Goal: Information Seeking & Learning: Understand process/instructions

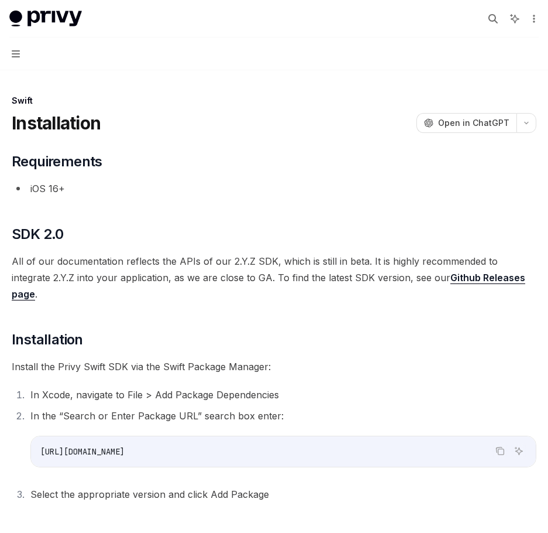
type textarea "*"
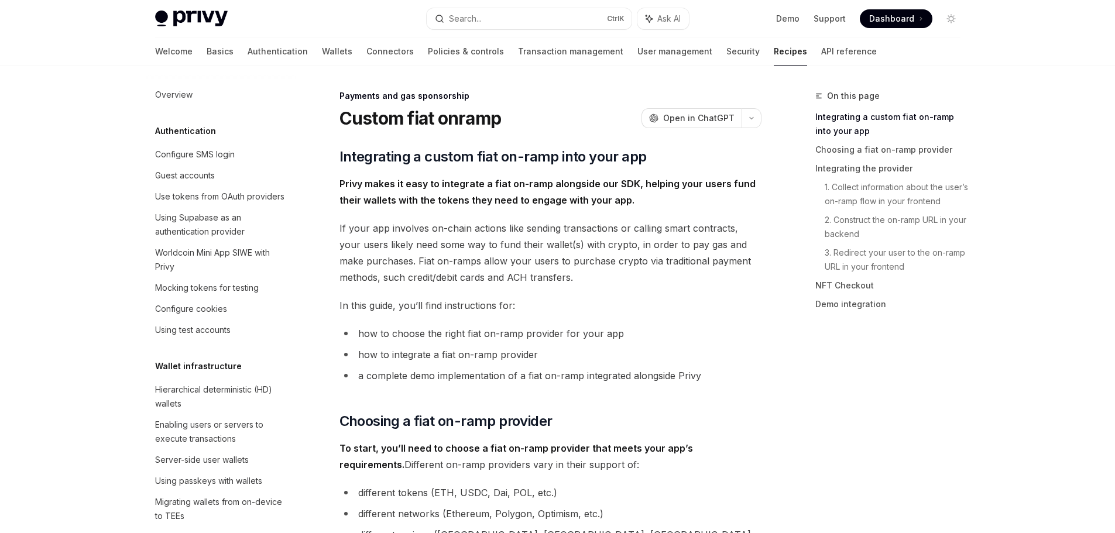
scroll to position [870, 0]
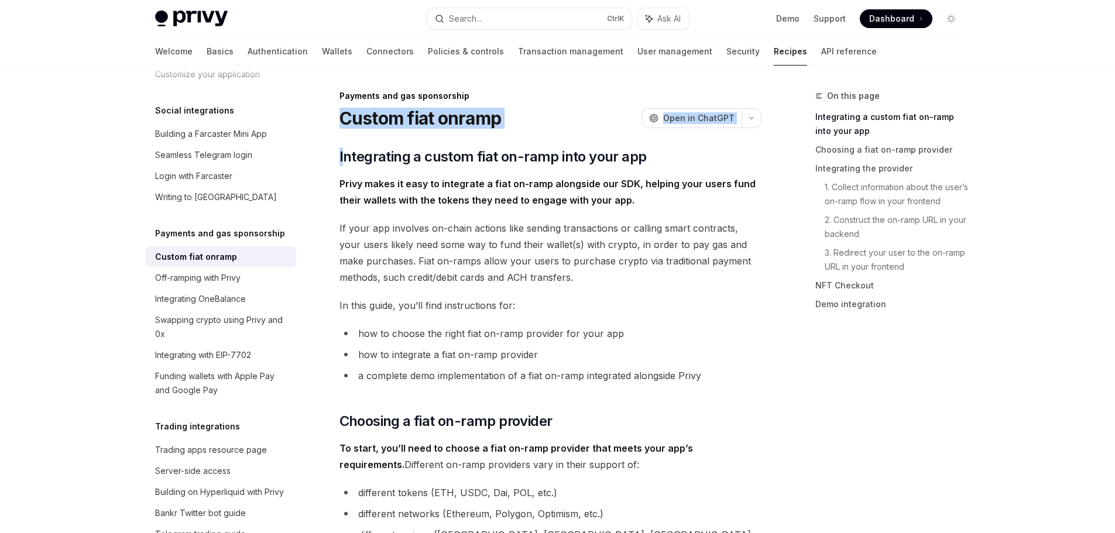
drag, startPoint x: 337, startPoint y: 116, endPoint x: 343, endPoint y: 139, distance: 23.0
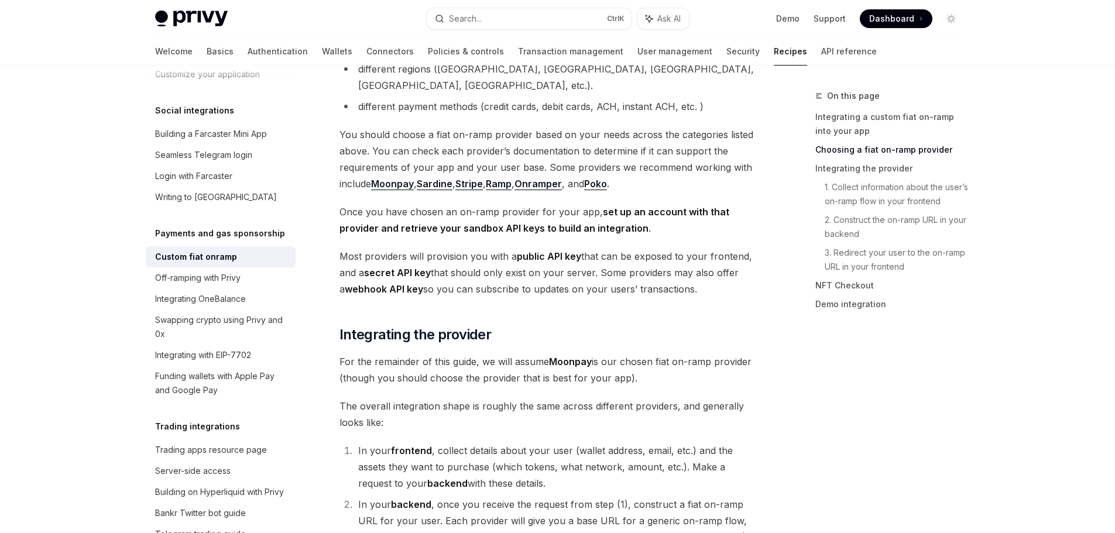
scroll to position [527, 0]
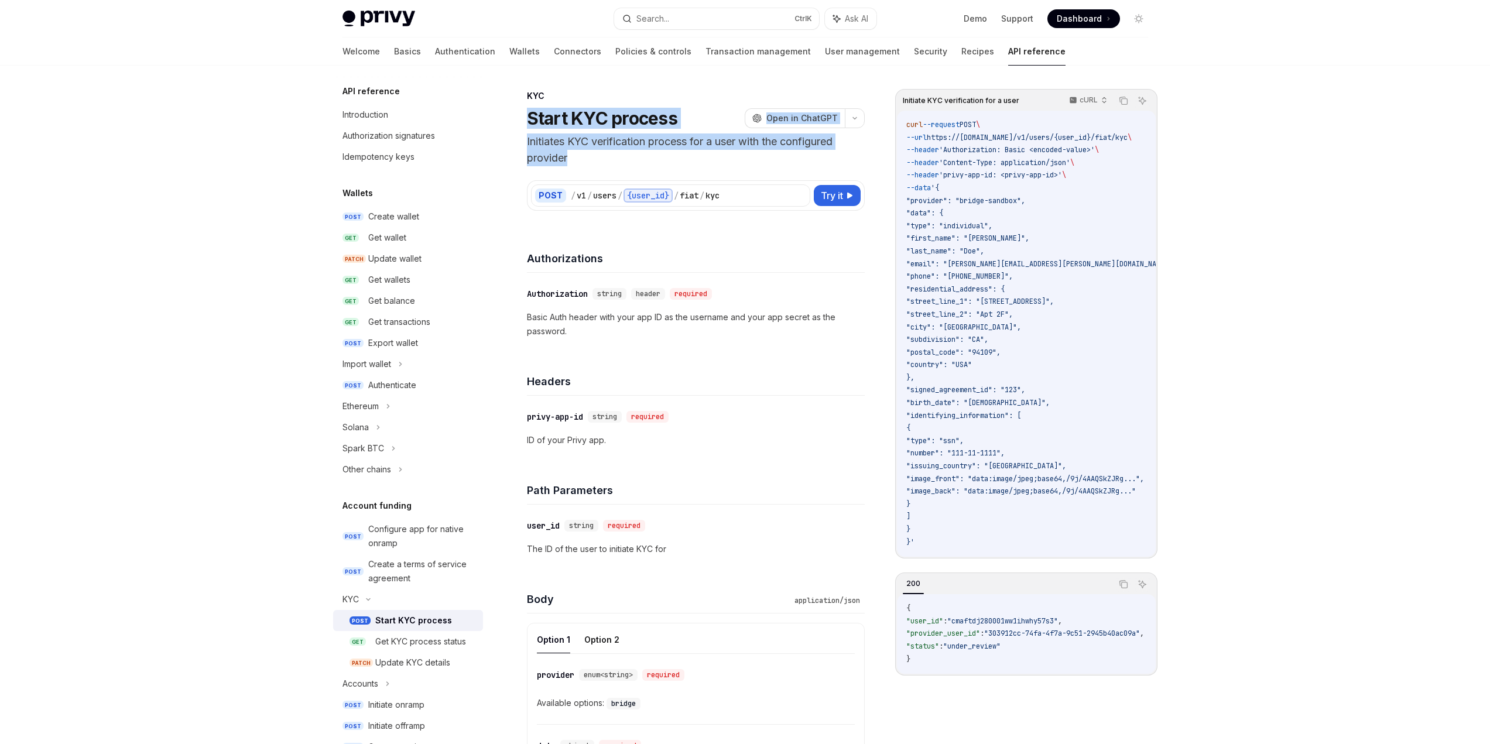
click at [664, 164] on header "KYC Start KYC process OpenAI Open in ChatGPT Initiates KYC verification process…" at bounding box center [696, 128] width 338 height 76
click at [659, 168] on div "POST / v1 / users / {user_id} / fiat / kyc Try it Initiate KYC verification for…" at bounding box center [696, 188] width 338 height 44
drag, startPoint x: 559, startPoint y: 164, endPoint x: 514, endPoint y: 112, distance: 68.9
click at [514, 112] on div "KYC Start KYC process OpenAI Open in ChatGPT Initiates KYC verification process…" at bounding box center [586, 653] width 562 height 1128
click at [633, 198] on div "{user_id}" at bounding box center [647, 195] width 49 height 14
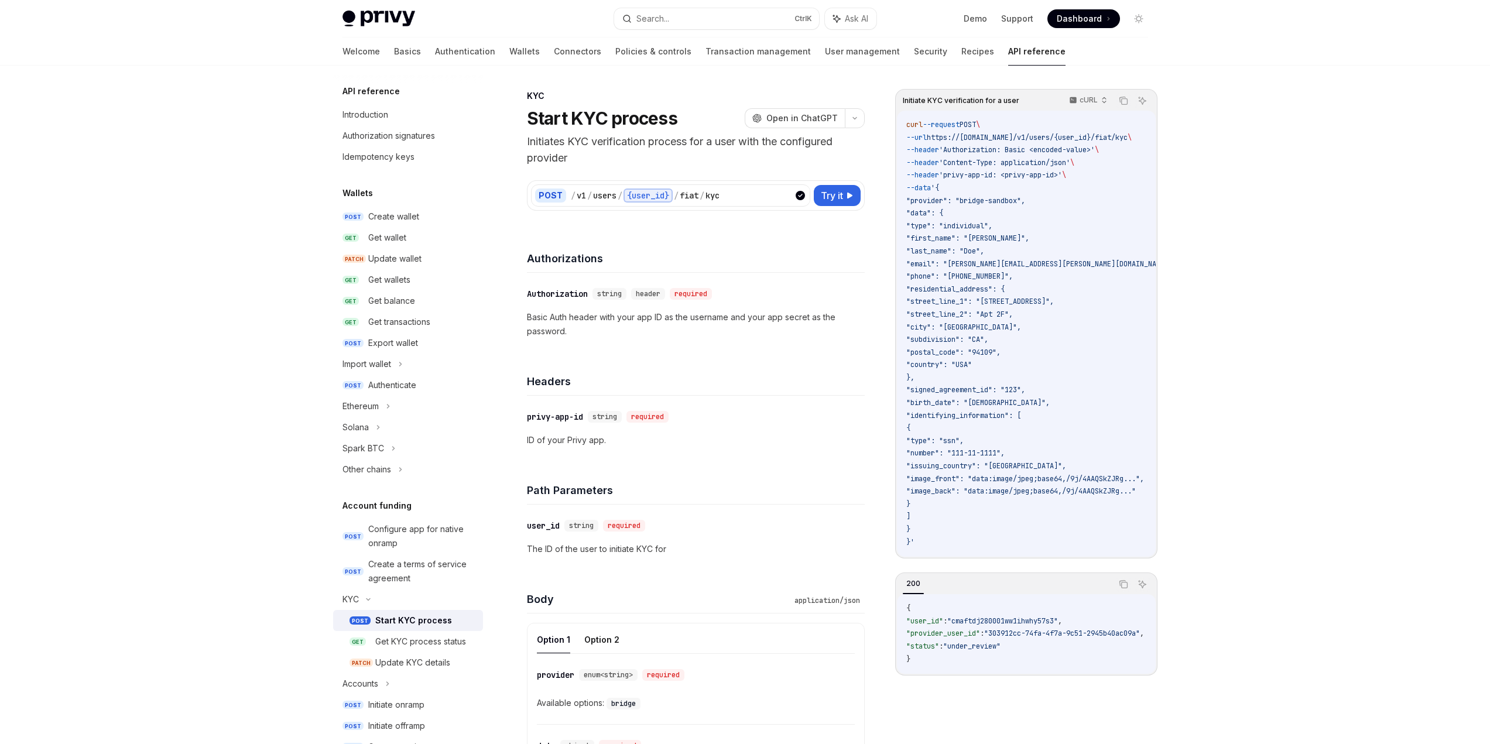
click at [632, 231] on div "Authorizations" at bounding box center [696, 250] width 338 height 43
drag, startPoint x: 523, startPoint y: 95, endPoint x: 613, endPoint y: 164, distance: 114.0
click at [613, 164] on div "KYC Start KYC process OpenAI Open in ChatGPT Initiates KYC verification process…" at bounding box center [586, 653] width 562 height 1128
click at [612, 170] on div "POST / v1 / users / {user_id} / fiat / kyc Try it Initiate KYC verification for…" at bounding box center [696, 188] width 338 height 44
drag, startPoint x: 330, startPoint y: 24, endPoint x: 323, endPoint y: 16, distance: 10.8
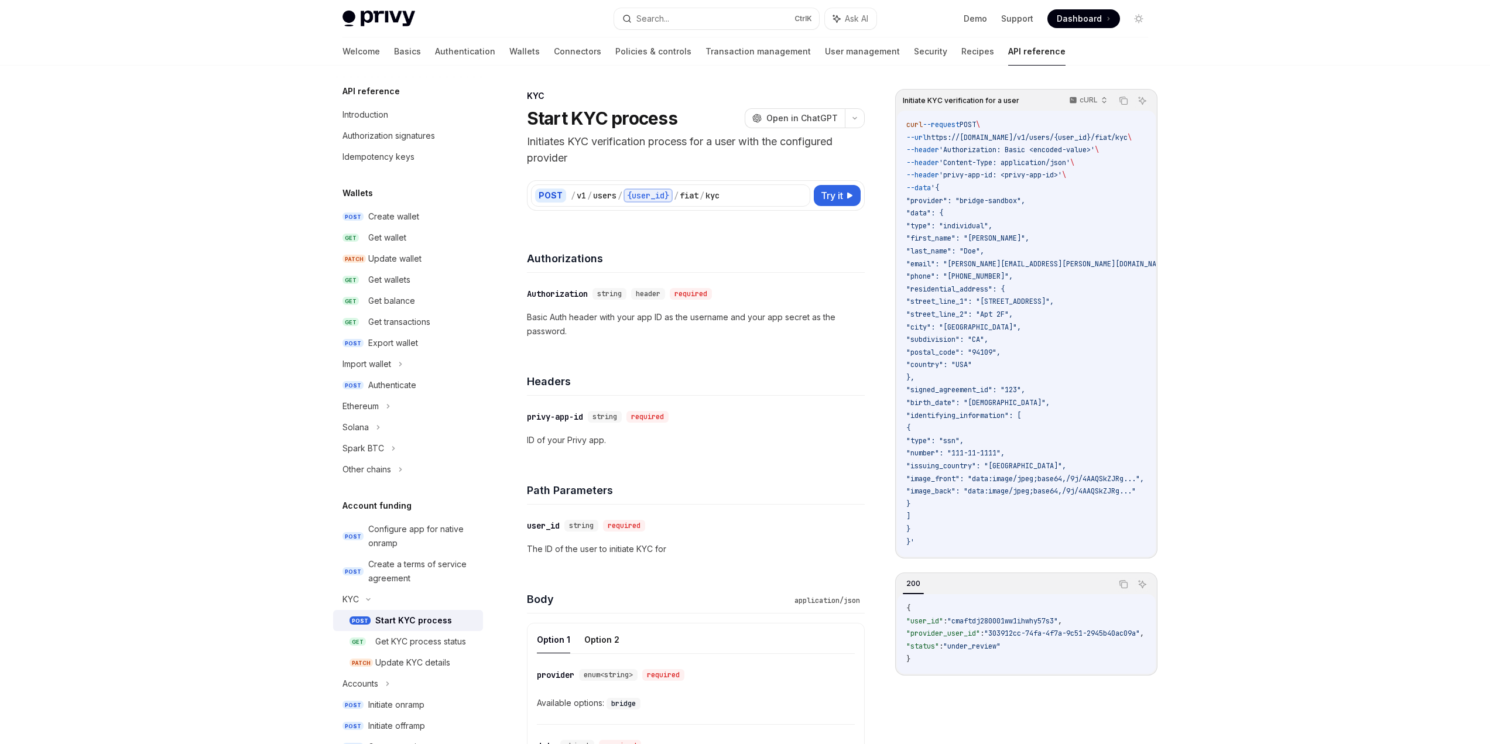
click at [328, 22] on div "Privy Docs home page Search... Ctrl K Ask AI Demo Support Dashboard Dashboard S…" at bounding box center [745, 18] width 862 height 37
click at [935, 543] on code "curl --request POST \ --url https://api.privy.io/v1/users/{user_id}/fiat/kyc \ …" at bounding box center [1055, 334] width 298 height 430
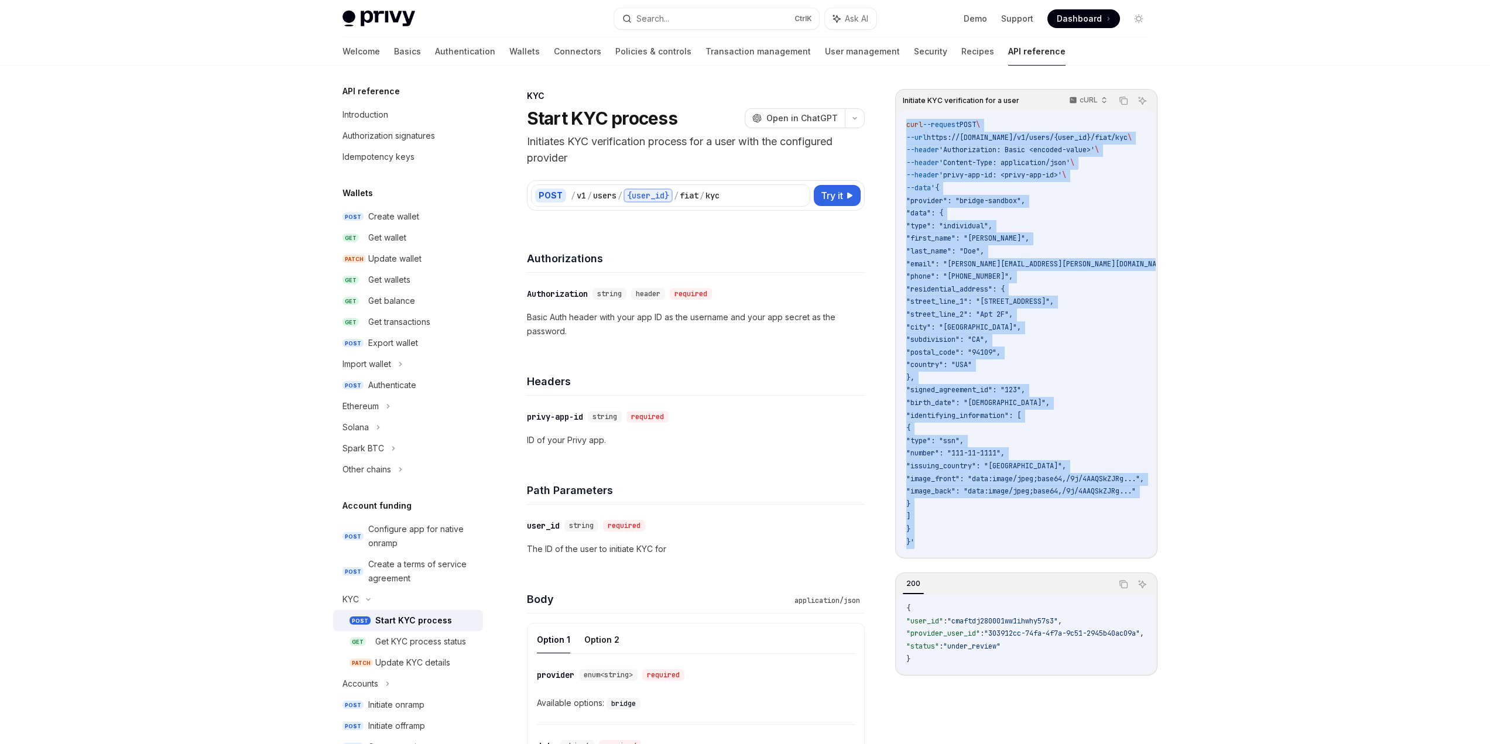
drag, startPoint x: 925, startPoint y: 548, endPoint x: 904, endPoint y: 117, distance: 431.3
click at [904, 117] on div "curl --request POST \ --url https://api.privy.io/v1/users/{user_id}/fiat/kyc \ …" at bounding box center [1026, 334] width 259 height 446
click at [932, 153] on code "curl --request POST \ --url https://api.privy.io/v1/users/{user_id}/fiat/kyc \ …" at bounding box center [1055, 334] width 298 height 430
drag, startPoint x: 947, startPoint y: 224, endPoint x: 939, endPoint y: 223, distance: 8.3
click at [946, 224] on span ""type": "individual"," at bounding box center [949, 225] width 86 height 9
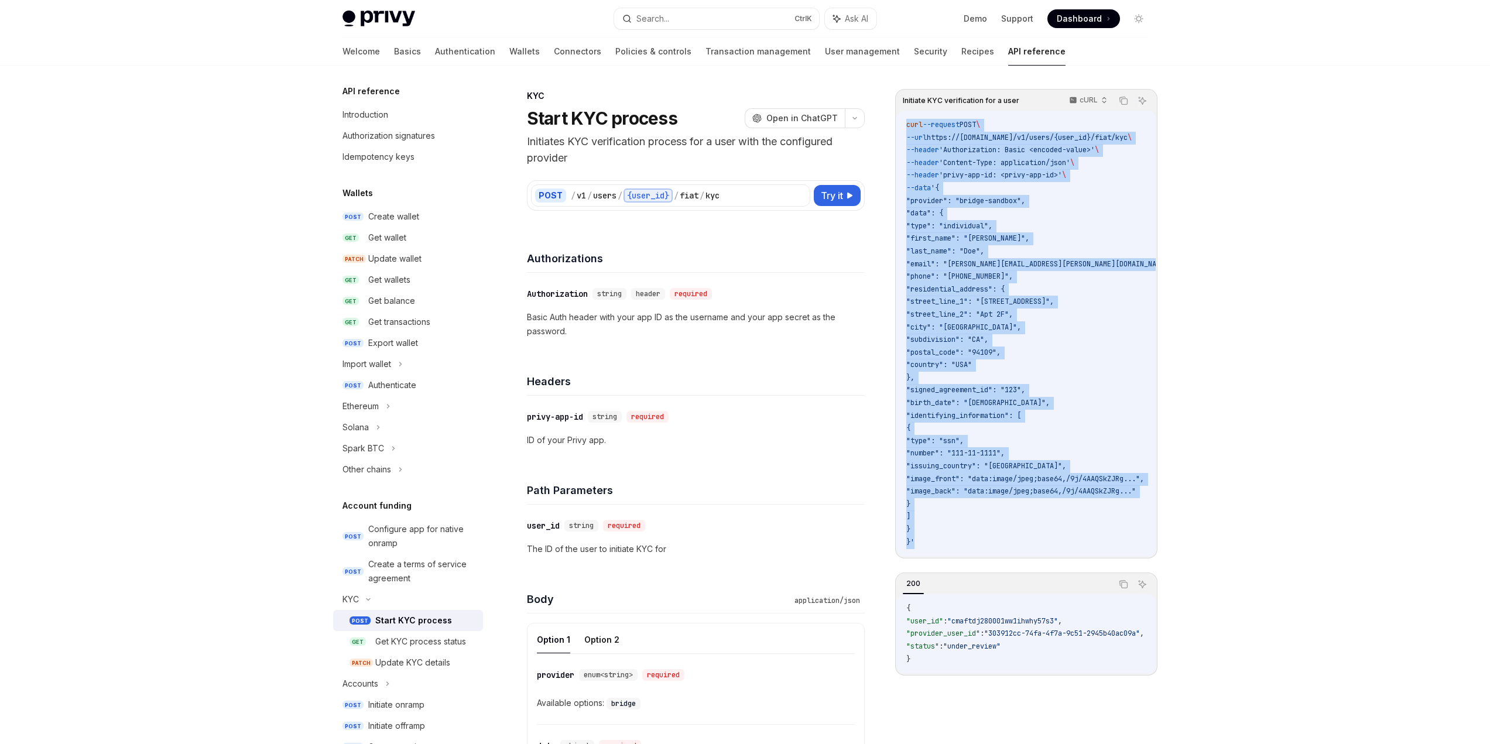
click at [915, 269] on code "curl --request POST \ --url https://api.privy.io/v1/users/{user_id}/fiat/kyc \ …" at bounding box center [1055, 334] width 298 height 430
click at [970, 215] on code "curl --request POST \ --url https://api.privy.io/v1/users/{user_id}/fiat/kyc \ …" at bounding box center [1055, 334] width 298 height 430
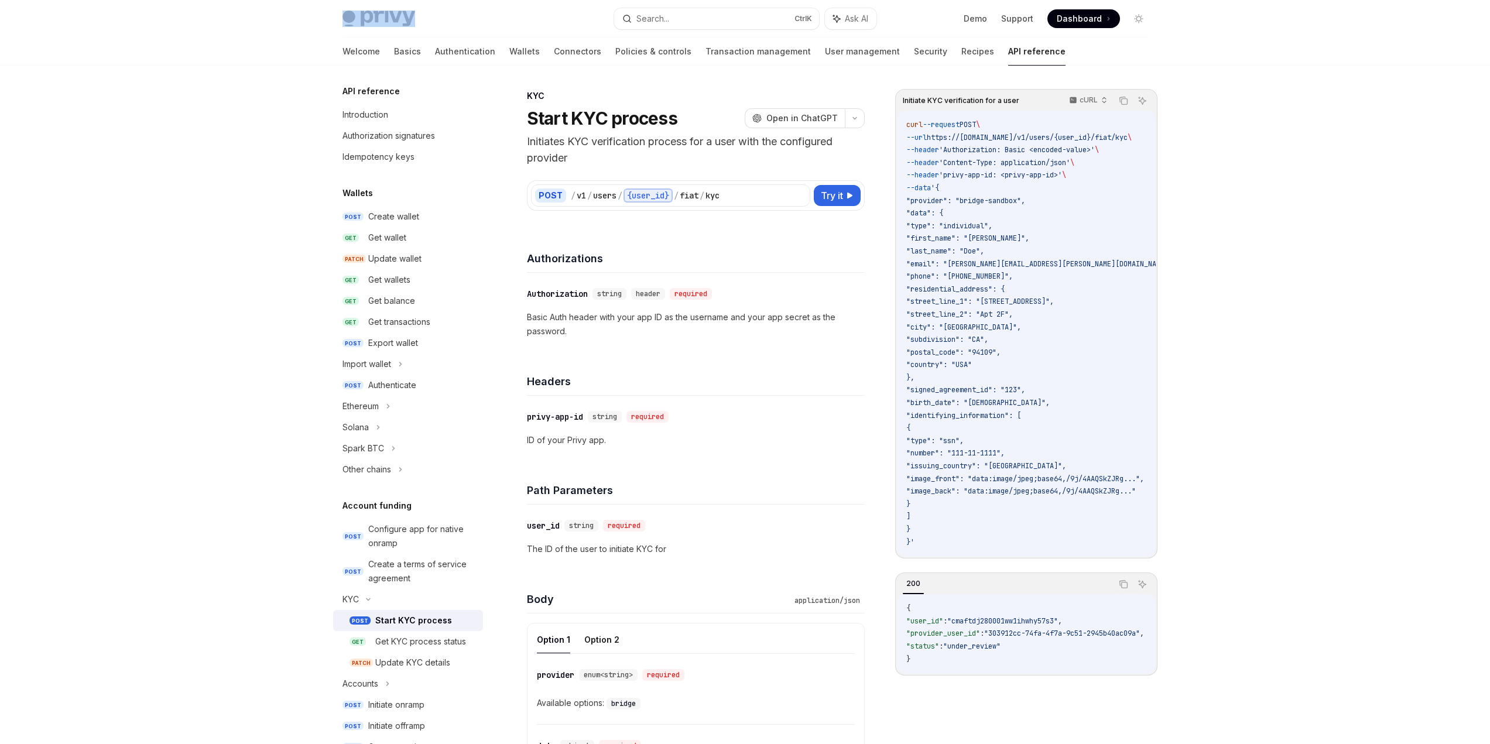
drag, startPoint x: 315, startPoint y: 6, endPoint x: 468, endPoint y: 12, distance: 153.5
click at [468, 12] on div "Privy Docs home page Search... Ctrl K Ask AI Demo Support Dashboard Dashboard S…" at bounding box center [745, 18] width 862 height 37
click at [468, 19] on div "Privy Docs home page" at bounding box center [473, 19] width 262 height 16
click at [465, 20] on div "Privy Docs home page" at bounding box center [473, 19] width 262 height 16
drag, startPoint x: 458, startPoint y: 25, endPoint x: 296, endPoint y: 20, distance: 162.2
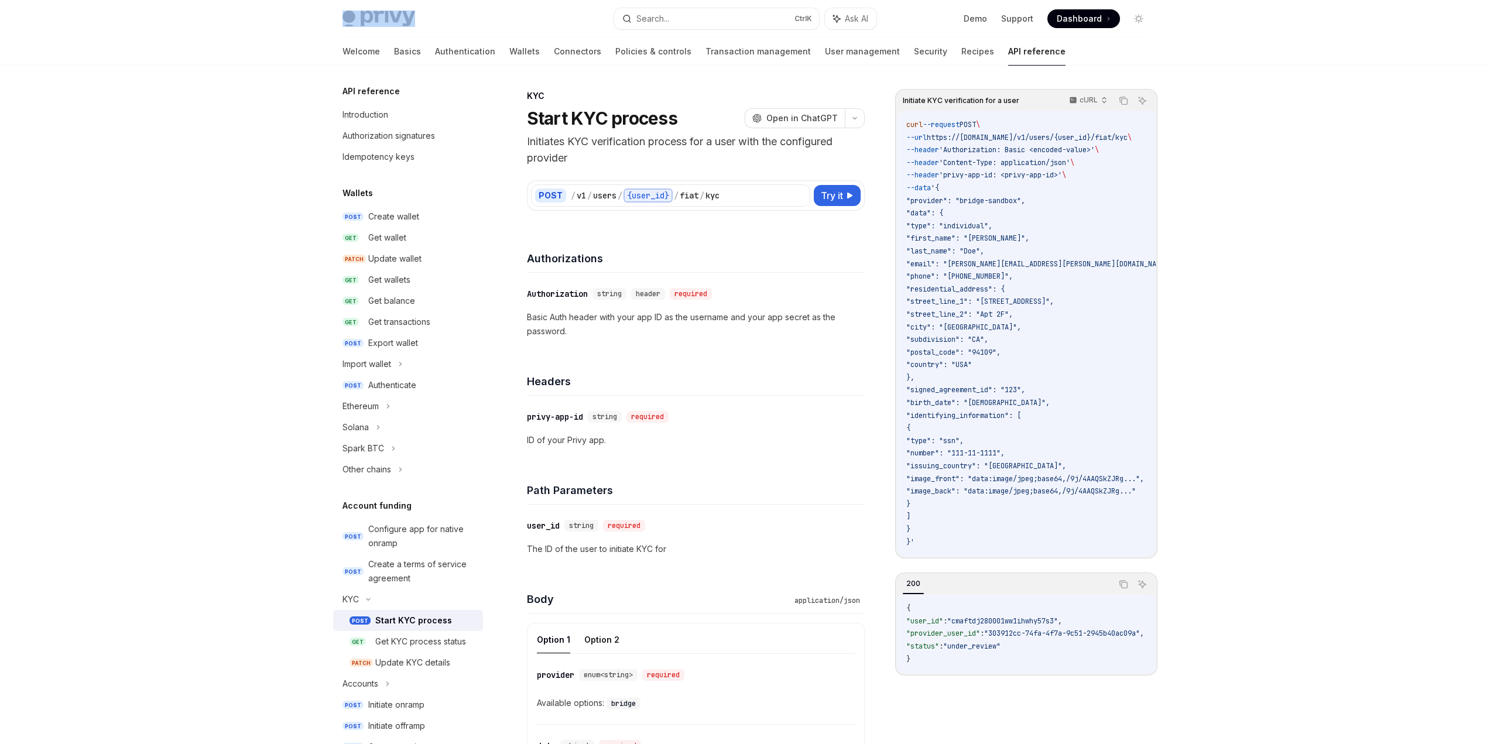
click at [296, 20] on div "Privy Docs home page Search... Ctrl K Ask AI Demo Support Dashboard Dashboard S…" at bounding box center [745, 33] width 1490 height 66
click at [257, 166] on div "Privy Docs home page Search... Ctrl K Ask AI Demo Support Dashboard Dashboard S…" at bounding box center [745, 608] width 1490 height 1217
click at [273, 349] on div "Privy Docs home page Search... Ctrl K Ask AI Demo Support Dashboard Dashboard S…" at bounding box center [745, 608] width 1490 height 1217
drag, startPoint x: 328, startPoint y: 14, endPoint x: 455, endPoint y: 19, distance: 126.5
click at [451, 19] on div "Privy Docs home page Search... Ctrl K Ask AI Demo Support Dashboard Dashboard S…" at bounding box center [745, 18] width 862 height 37
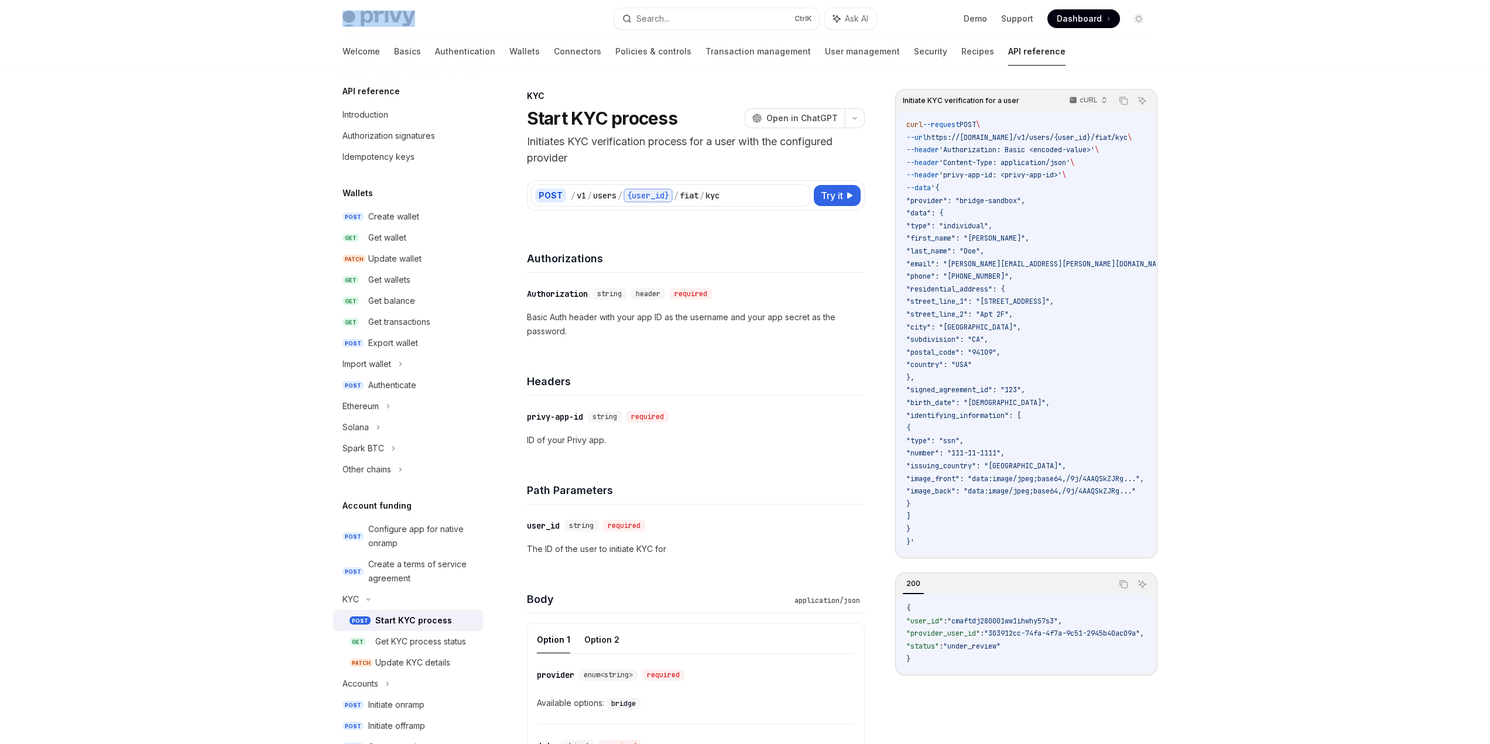
click at [456, 19] on div "Privy Docs home page" at bounding box center [473, 19] width 262 height 16
drag, startPoint x: 456, startPoint y: 19, endPoint x: 283, endPoint y: 19, distance: 172.7
click at [283, 19] on div "Privy Docs home page Search... Ctrl K Ask AI Demo Support Dashboard Dashboard S…" at bounding box center [745, 33] width 1490 height 66
click at [435, 19] on div "Privy Docs home page" at bounding box center [473, 19] width 262 height 16
drag, startPoint x: 426, startPoint y: 19, endPoint x: 305, endPoint y: 18, distance: 121.2
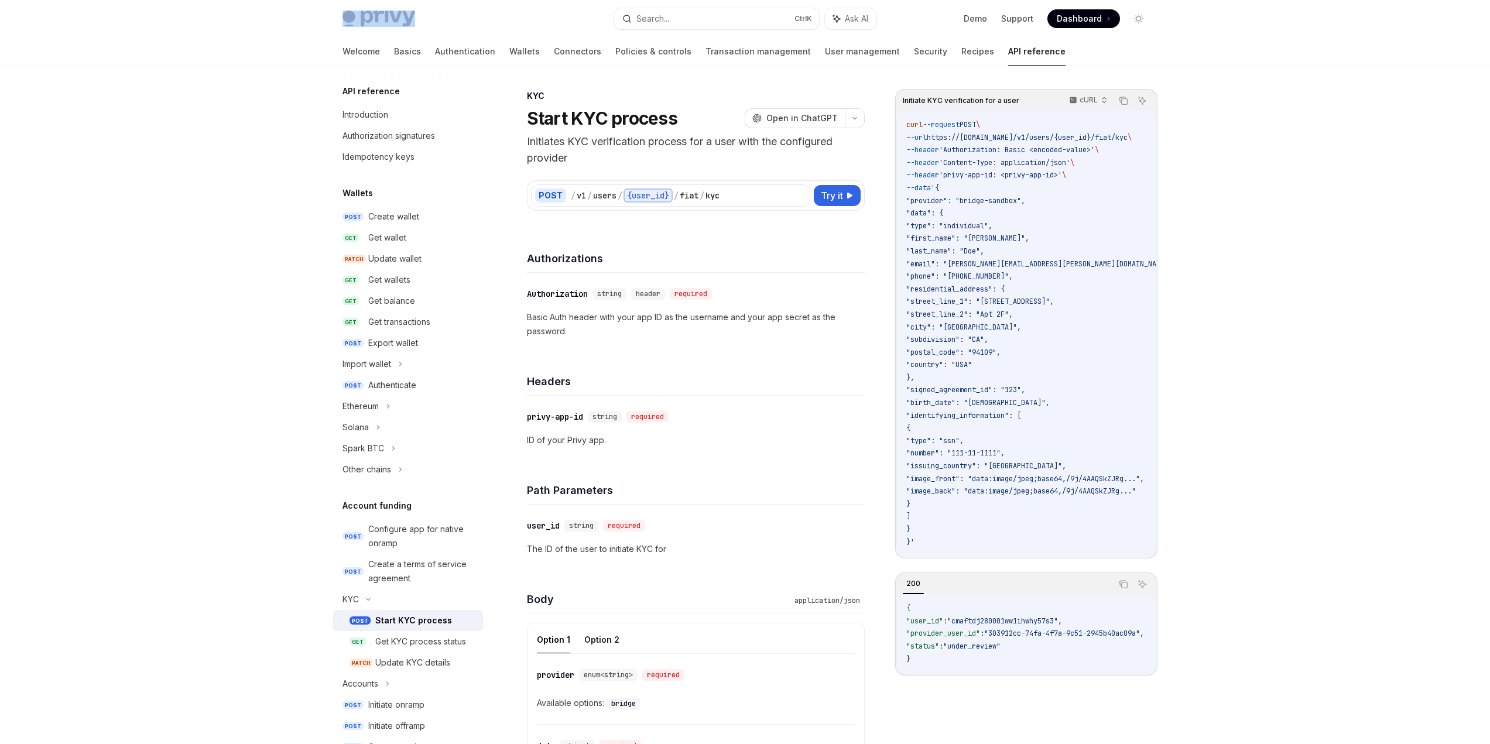
click at [305, 18] on div "Privy Docs home page Search... Ctrl K Ask AI Demo Support Dashboard Dashboard S…" at bounding box center [745, 33] width 1490 height 66
click at [283, 253] on div "Privy Docs home page Search... Ctrl K Ask AI Demo Support Dashboard Dashboard S…" at bounding box center [745, 608] width 1490 height 1217
click at [435, 49] on link "Authentication" at bounding box center [465, 51] width 60 height 28
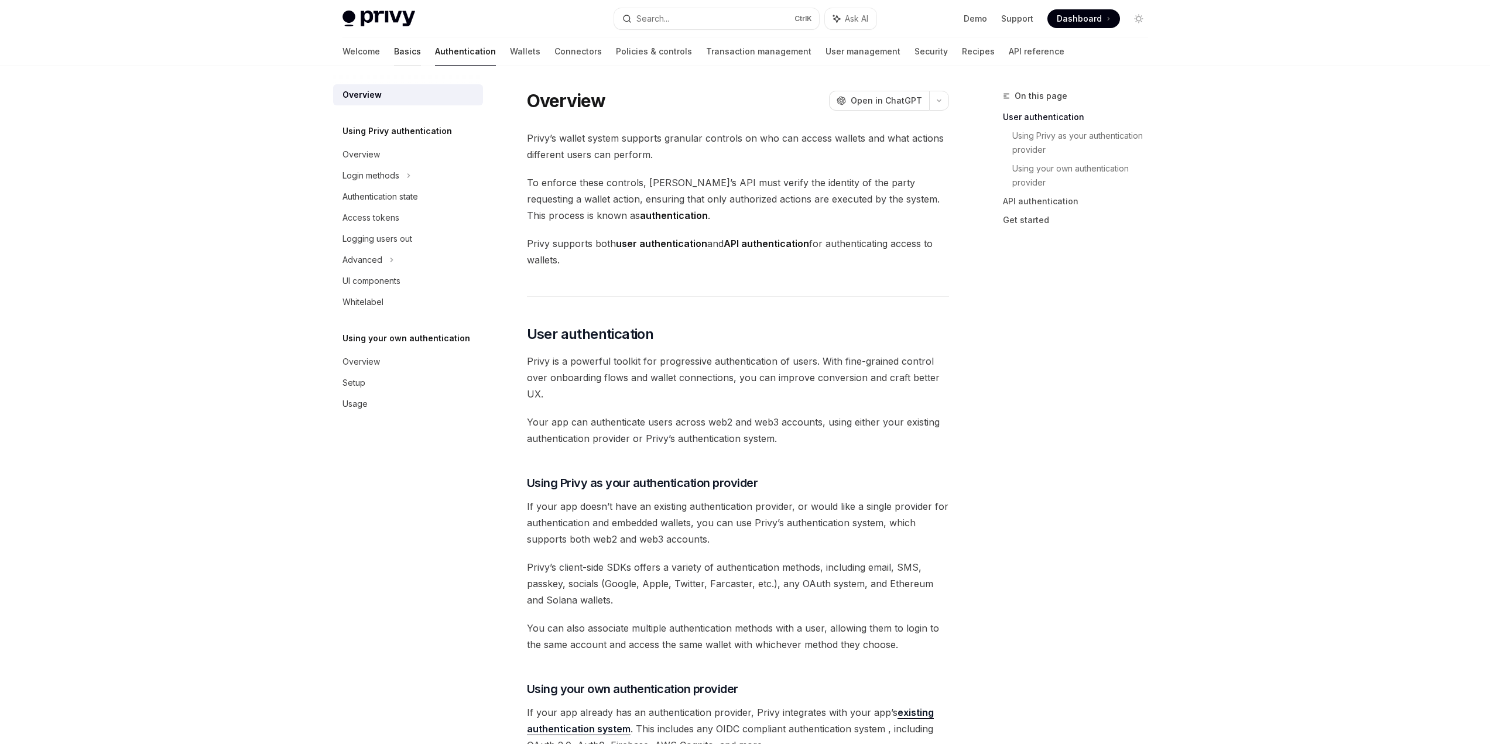
click at [394, 50] on link "Basics" at bounding box center [407, 51] width 27 height 28
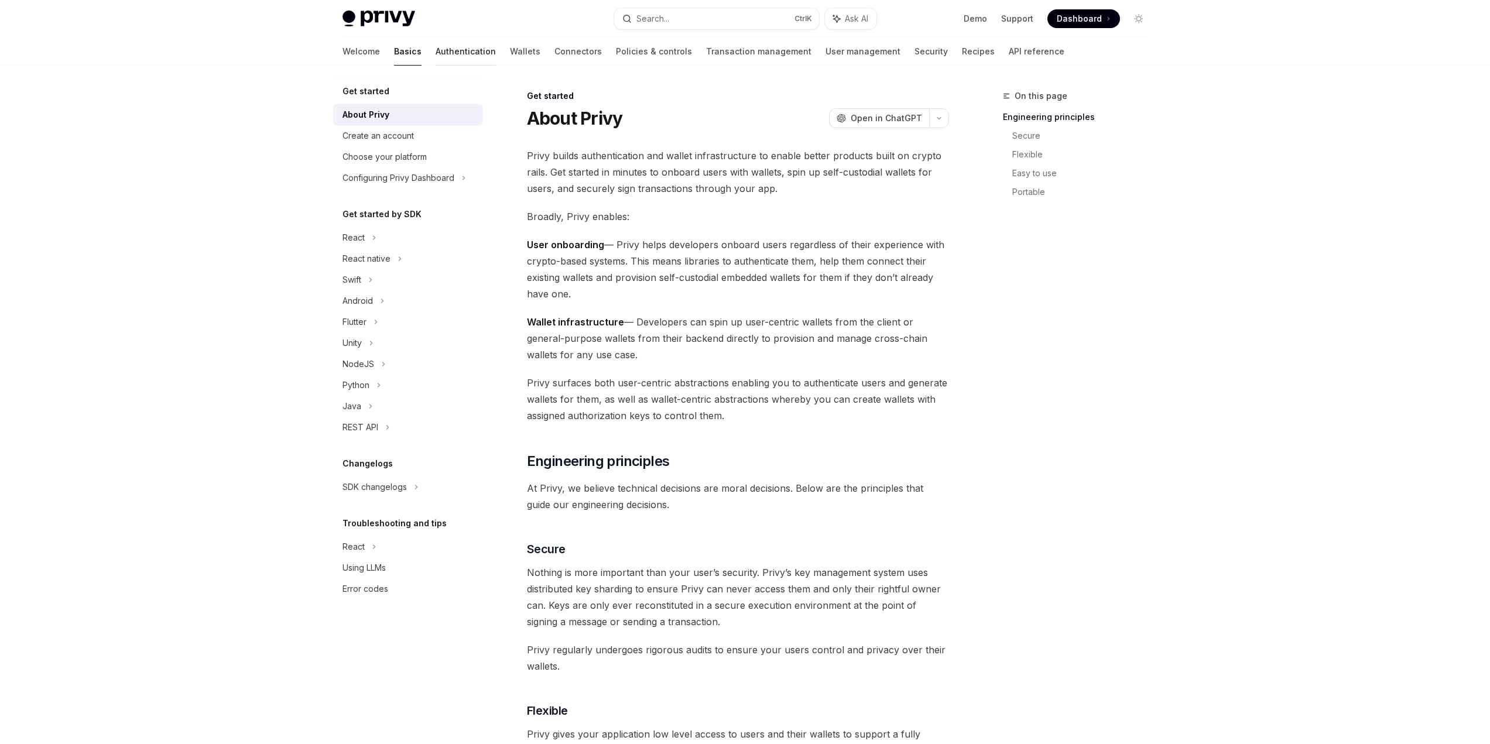
click at [435, 52] on link "Authentication" at bounding box center [465, 51] width 60 height 28
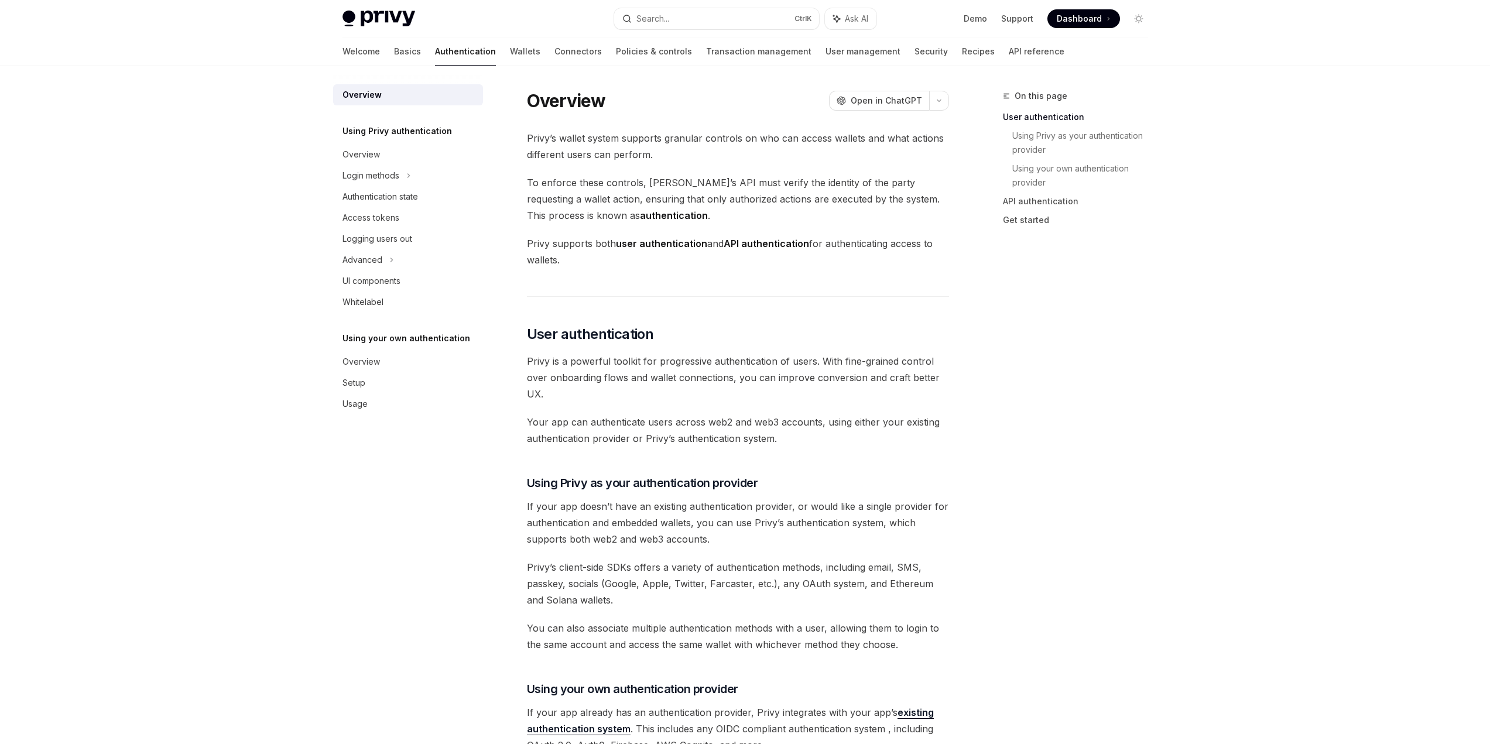
click at [485, 52] on div "Welcome Basics Authentication Wallets Connectors Policies & controls Transactio…" at bounding box center [703, 51] width 722 height 28
click at [510, 52] on link "Wallets" at bounding box center [525, 51] width 30 height 28
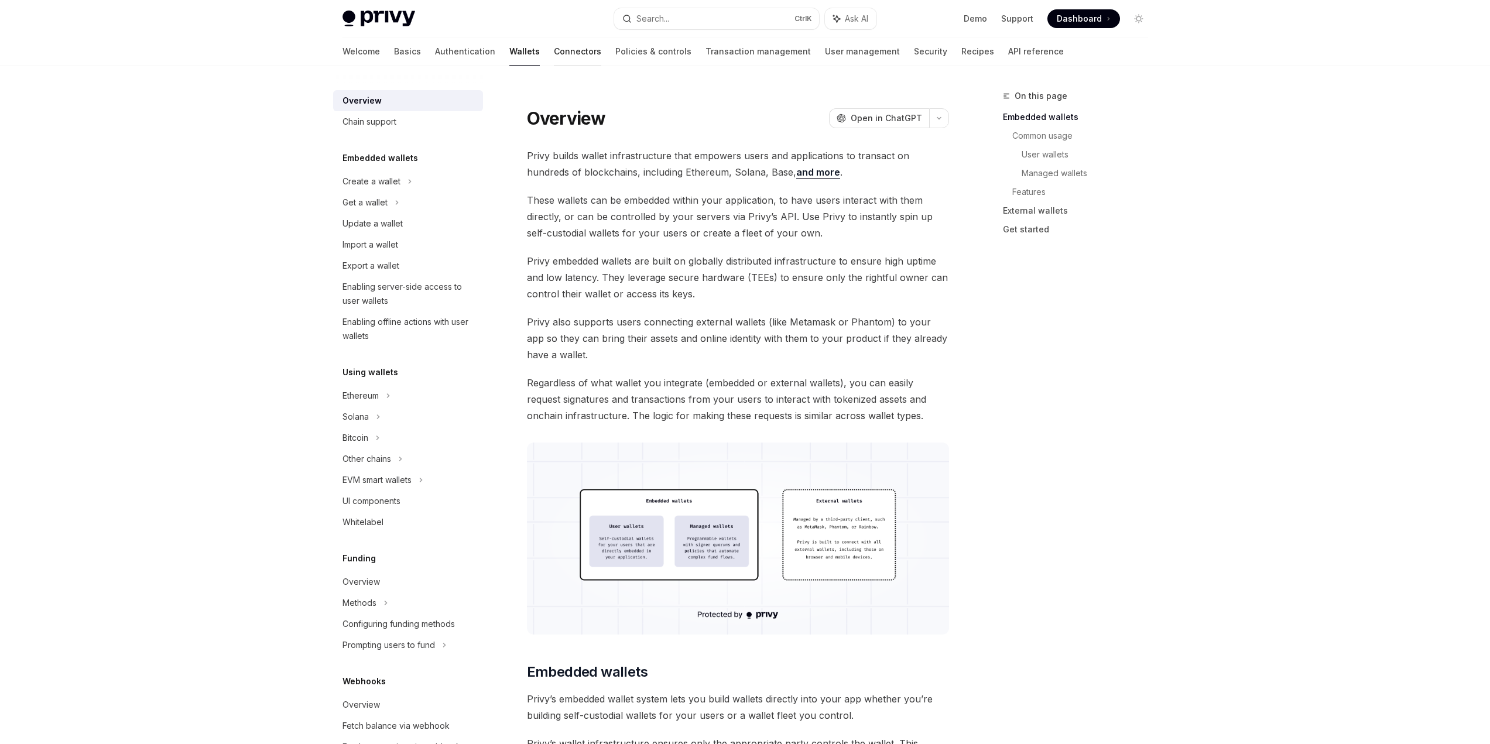
click at [554, 50] on link "Connectors" at bounding box center [577, 51] width 47 height 28
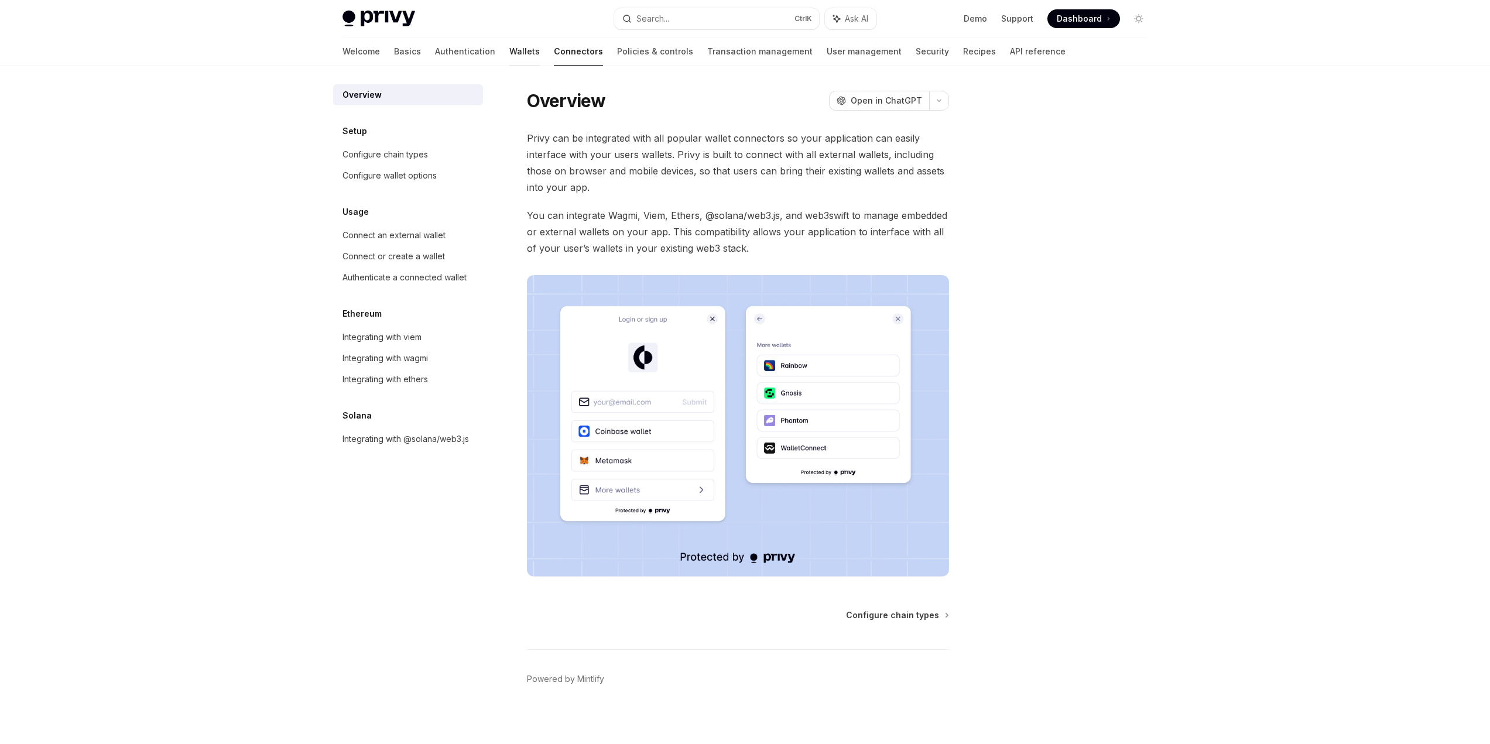
click at [509, 49] on link "Wallets" at bounding box center [524, 51] width 30 height 28
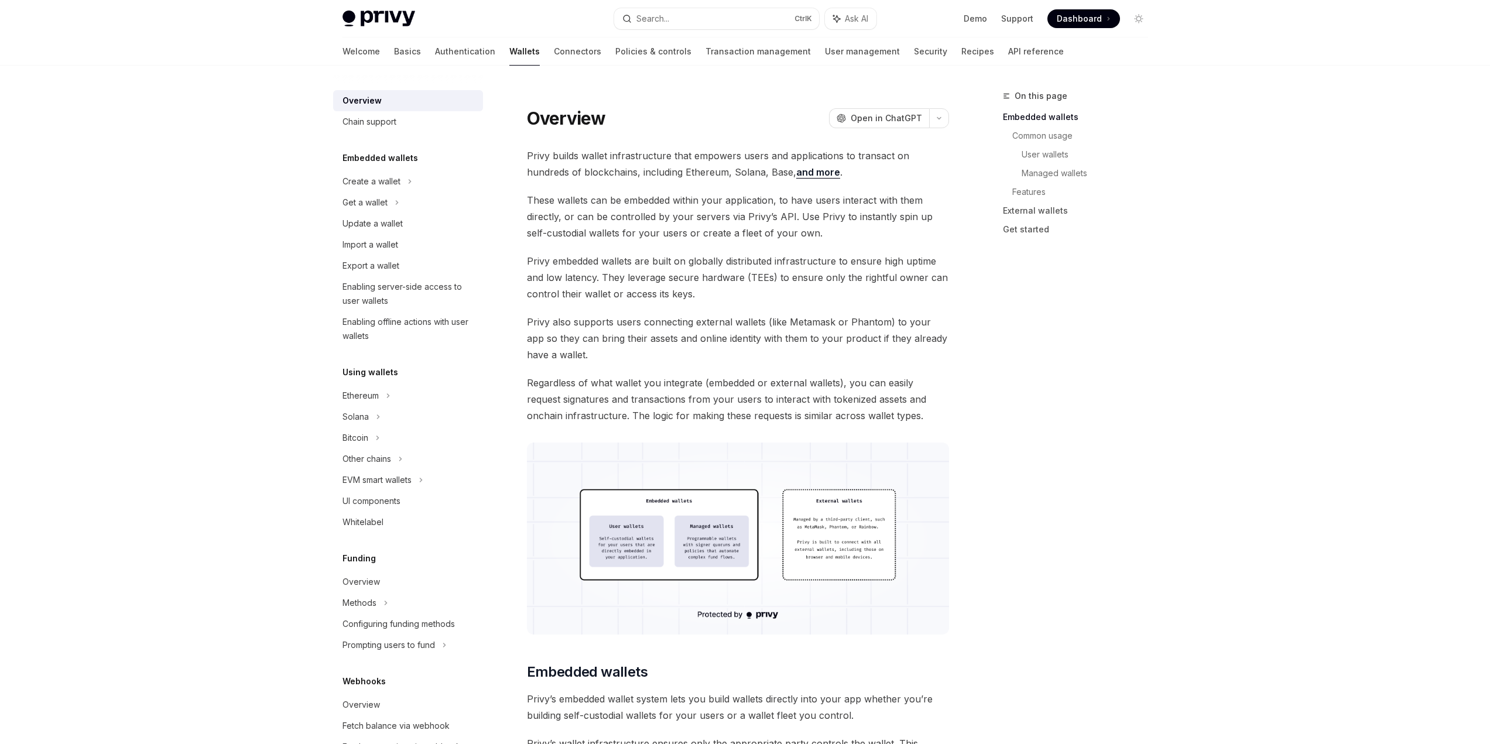
click at [435, 49] on link "Authentication" at bounding box center [465, 51] width 60 height 28
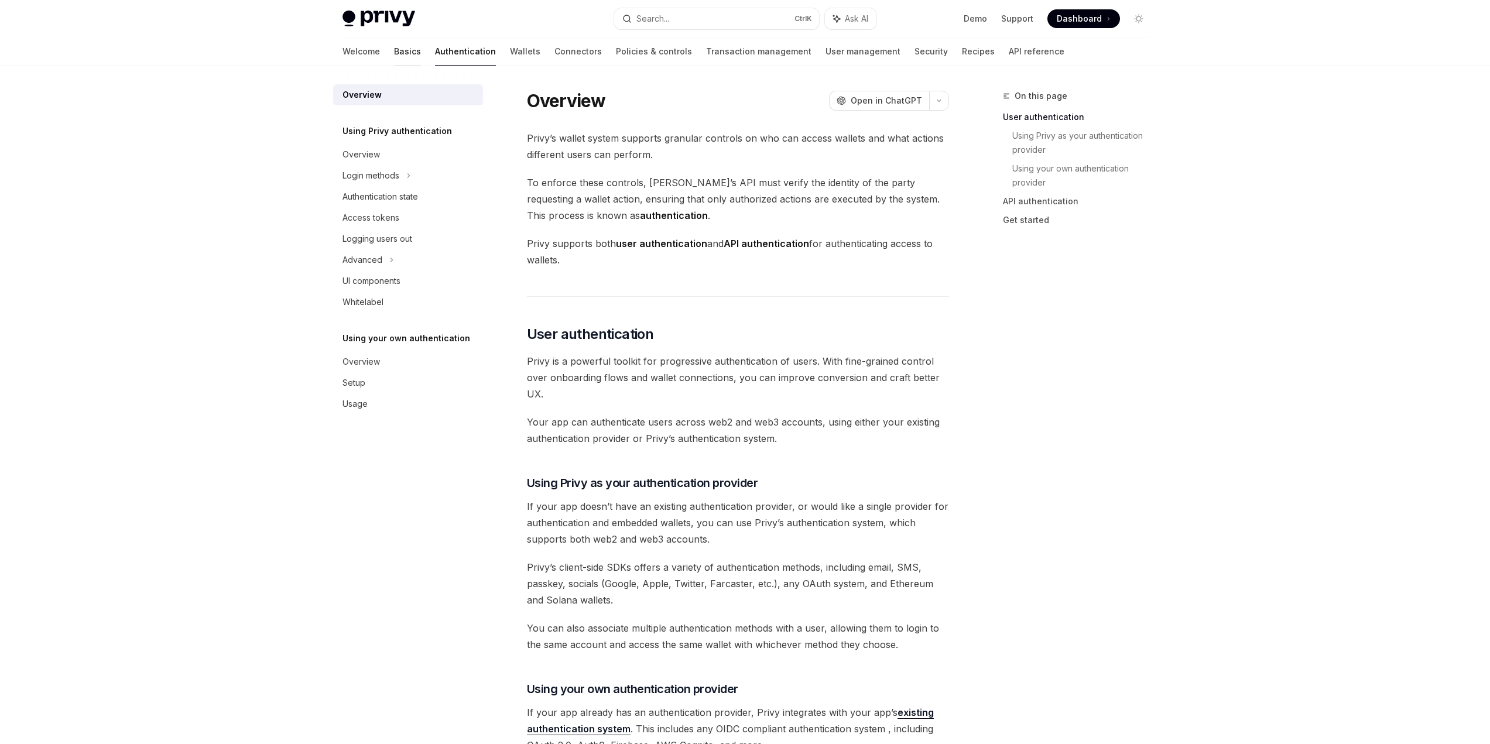
click at [394, 49] on link "Basics" at bounding box center [407, 51] width 27 height 28
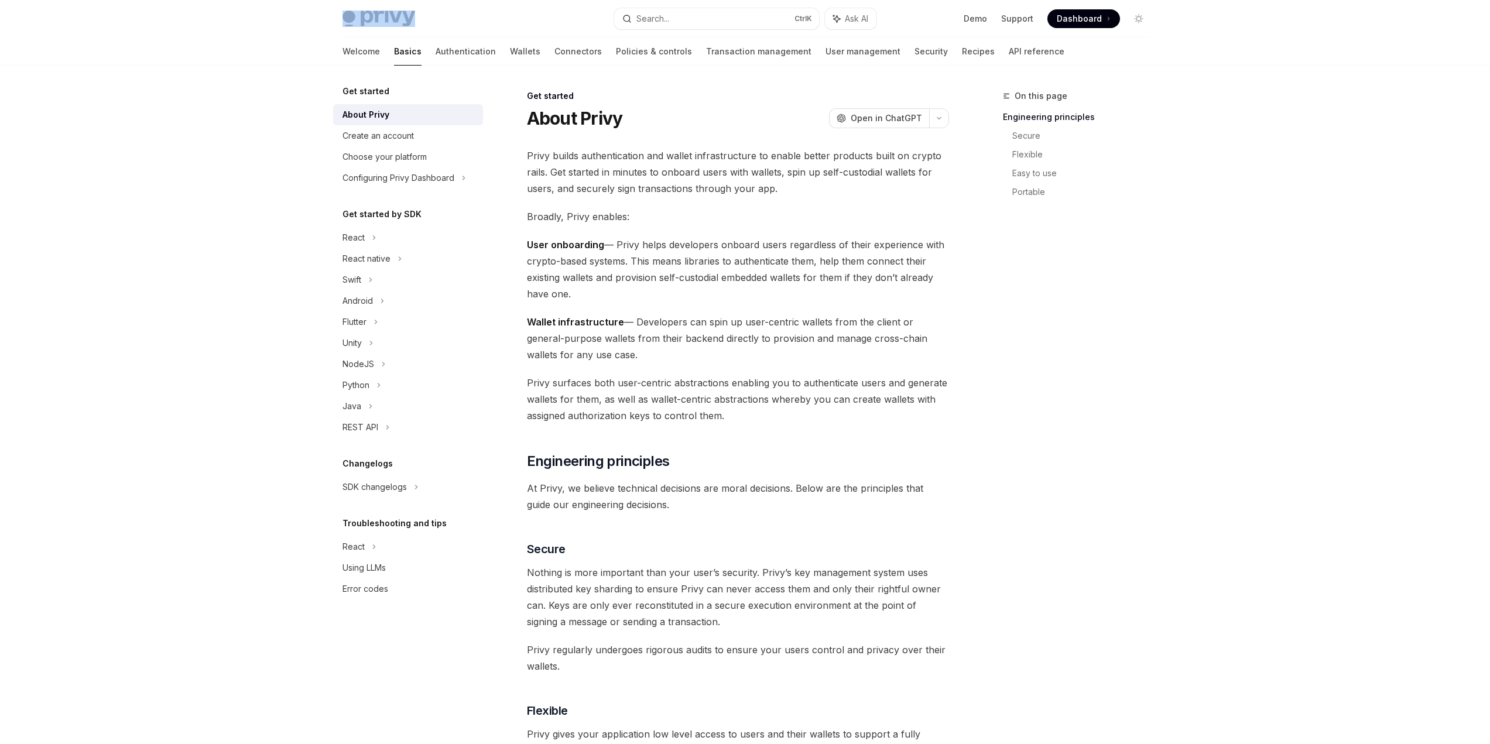
drag, startPoint x: 448, startPoint y: 25, endPoint x: 313, endPoint y: 24, distance: 135.2
click at [314, 24] on div "Privy Docs home page Search... Ctrl K Ask AI Demo Support Dashboard Dashboard S…" at bounding box center [745, 18] width 862 height 37
click at [292, 23] on div at bounding box center [745, 33] width 1490 height 66
drag, startPoint x: 310, startPoint y: 19, endPoint x: 466, endPoint y: 22, distance: 156.3
click at [466, 22] on div "Privy Docs home page Search... Ctrl K Ask AI Demo Support Dashboard Dashboard S…" at bounding box center [745, 33] width 1490 height 66
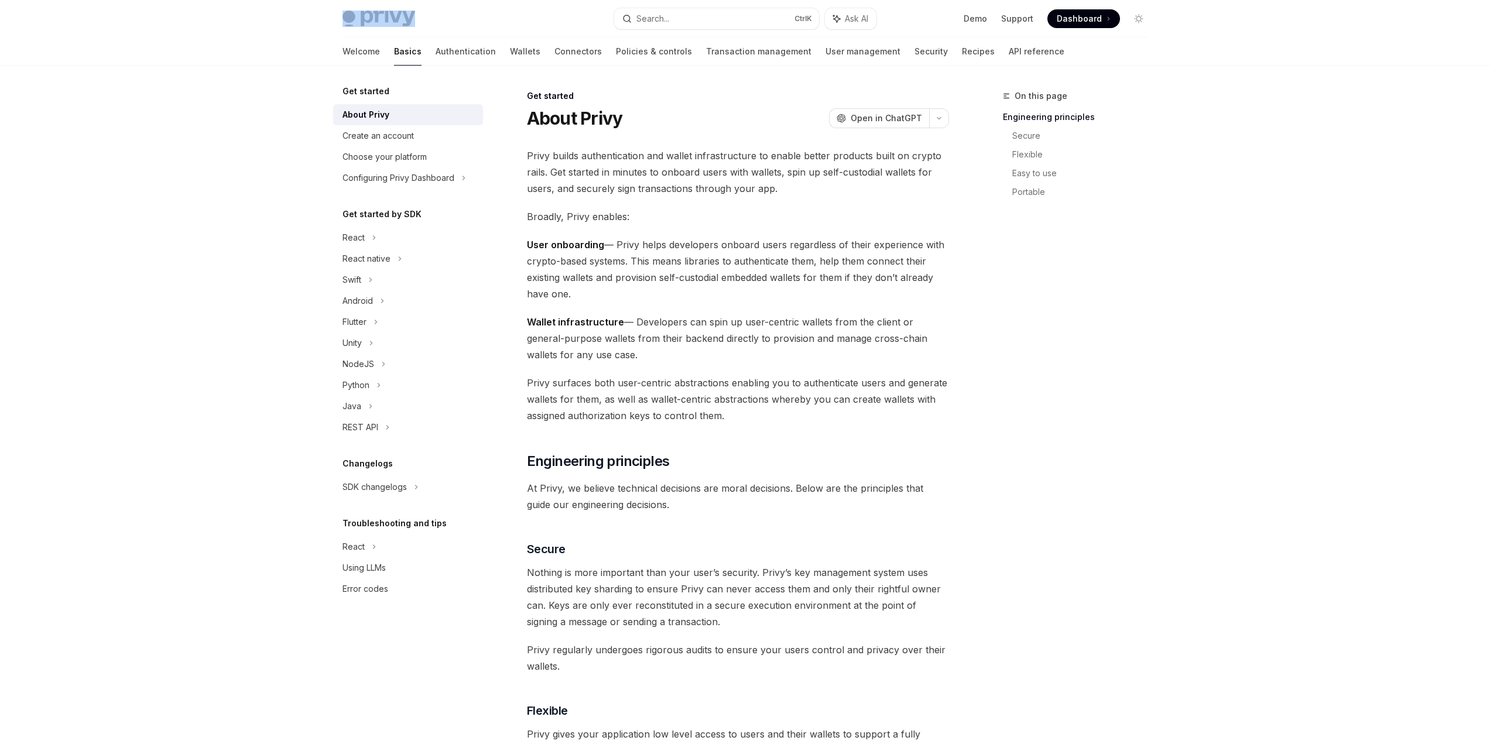
click at [466, 22] on div "Privy Docs home page" at bounding box center [473, 19] width 262 height 16
drag, startPoint x: 466, startPoint y: 22, endPoint x: 255, endPoint y: 17, distance: 211.9
click at [255, 17] on div "Privy Docs home page Search... Ctrl K Ask AI Demo Support Dashboard Dashboard S…" at bounding box center [745, 33] width 1490 height 66
drag, startPoint x: 454, startPoint y: 23, endPoint x: 212, endPoint y: 36, distance: 242.6
click at [218, 35] on div "Privy Docs home page Search... Ctrl K Ask AI Demo Support Dashboard Dashboard S…" at bounding box center [745, 33] width 1490 height 66
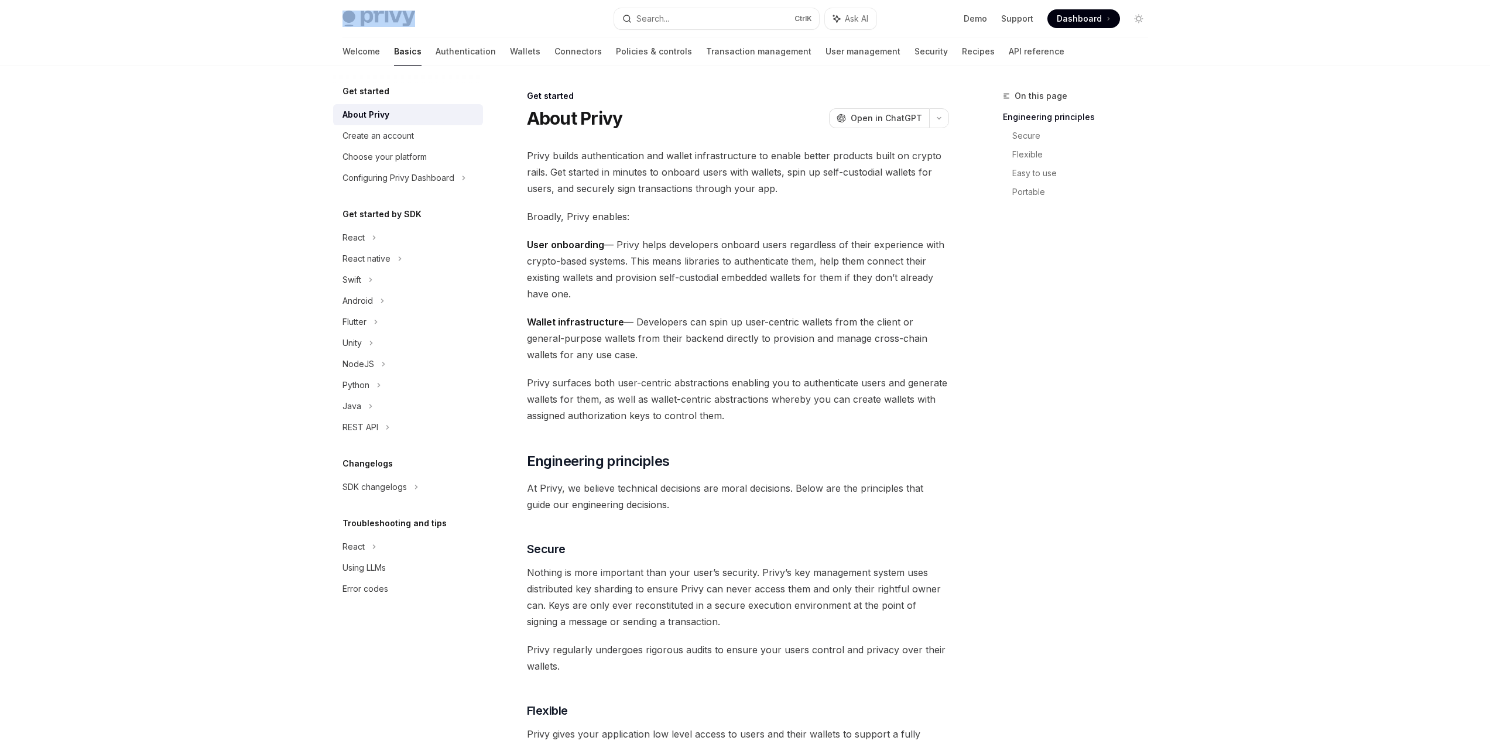
click at [445, 30] on div "Privy Docs home page Search... Ctrl K Ask AI Demo Support Dashboard Dashboard S…" at bounding box center [744, 18] width 805 height 37
drag, startPoint x: 455, startPoint y: 25, endPoint x: 130, endPoint y: 9, distance: 325.2
click at [131, 9] on div "Privy Docs home page Search... Ctrl K Ask AI Demo Support Dashboard Dashboard S…" at bounding box center [745, 33] width 1490 height 66
drag, startPoint x: 512, startPoint y: 95, endPoint x: 417, endPoint y: 22, distance: 119.8
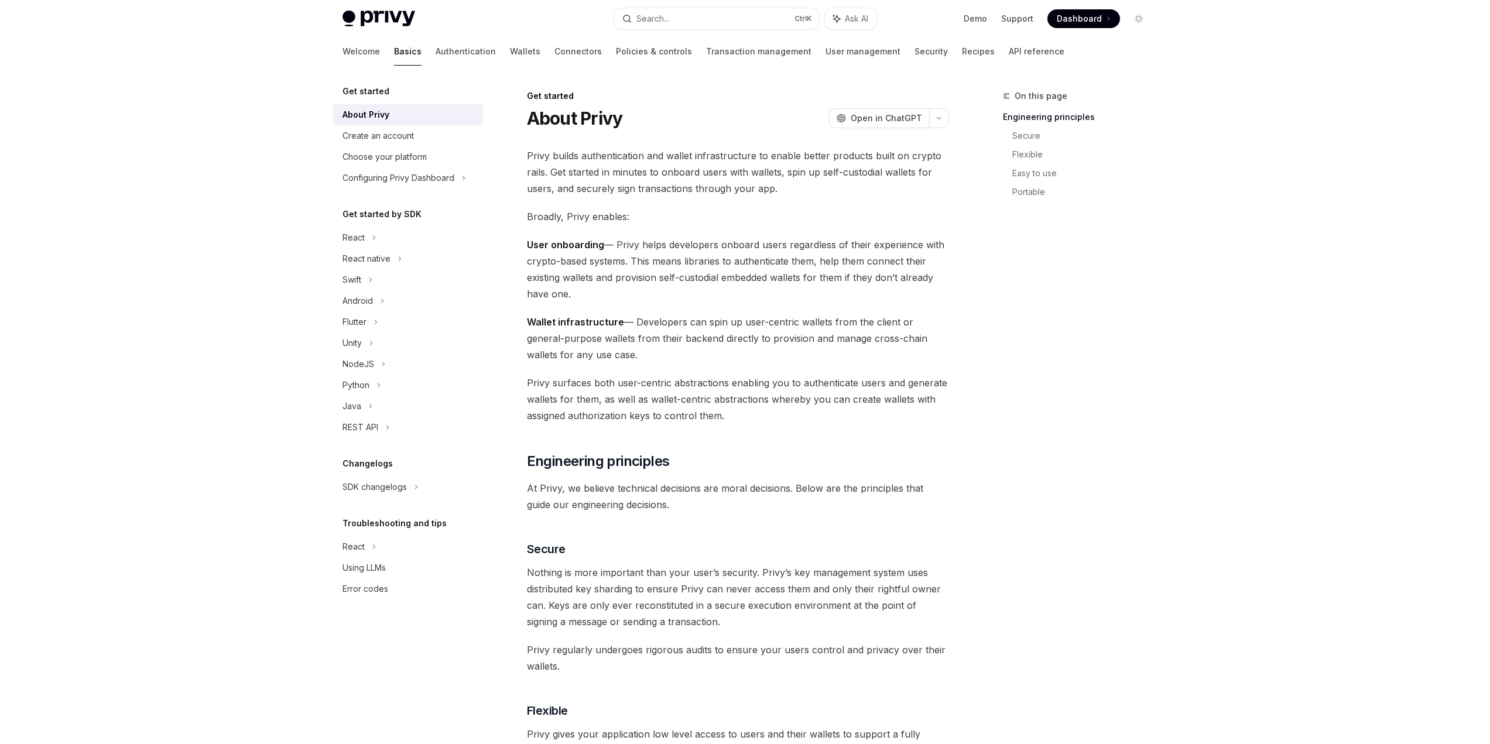
click at [393, 7] on div "Privy Docs home page Search... Ctrl K Ask AI Demo Support Dashboard Dashboard S…" at bounding box center [744, 18] width 805 height 37
click at [389, 12] on img at bounding box center [378, 19] width 73 height 16
type textarea "*"
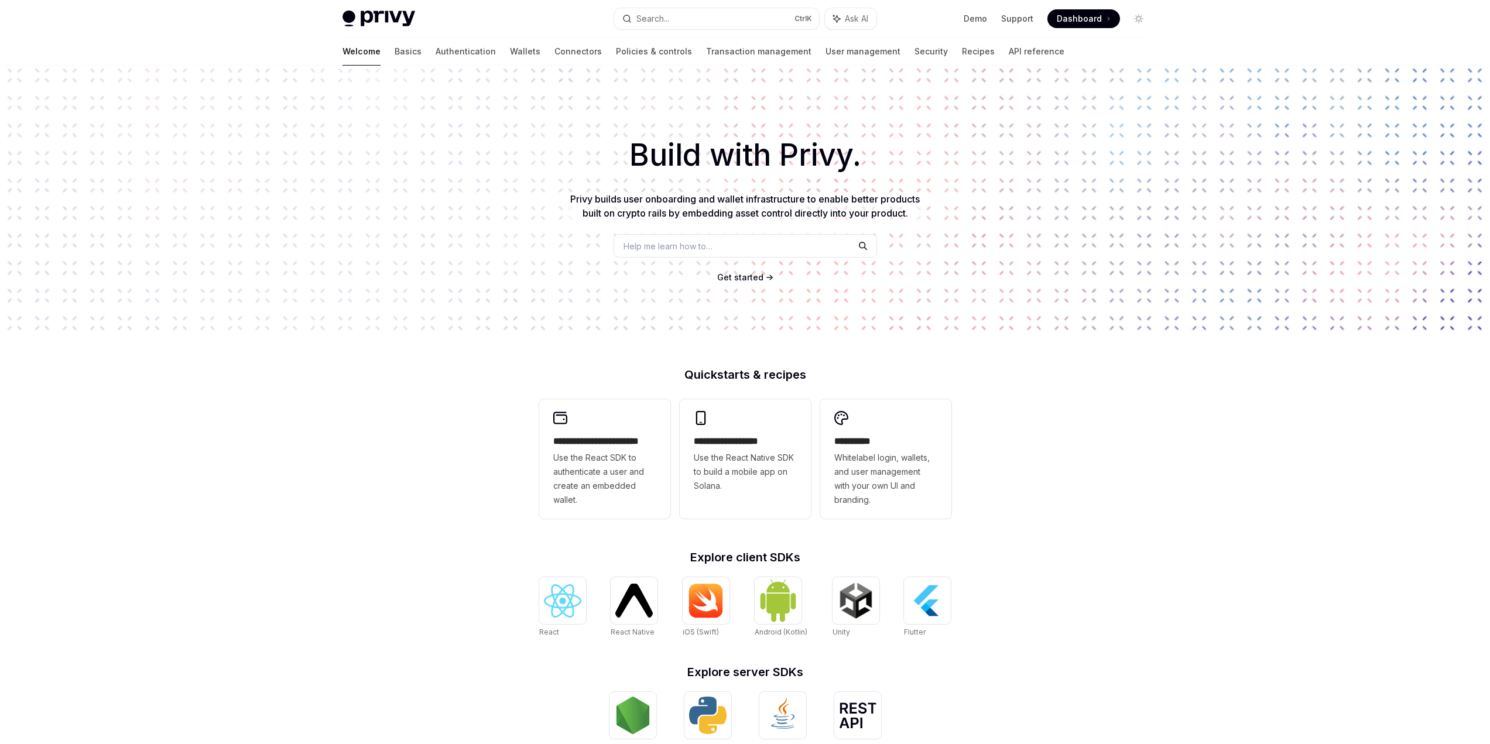
click at [620, 149] on h1 "Build with Privy." at bounding box center [745, 155] width 1452 height 46
drag, startPoint x: 446, startPoint y: 12, endPoint x: 227, endPoint y: 1, distance: 219.7
click at [225, 2] on div "Privy Docs home page Search... Ctrl K Ask AI Demo Support Dashboard Dashboard S…" at bounding box center [745, 33] width 1490 height 66
click at [218, 26] on div at bounding box center [745, 33] width 1490 height 66
